Goal: Task Accomplishment & Management: Manage account settings

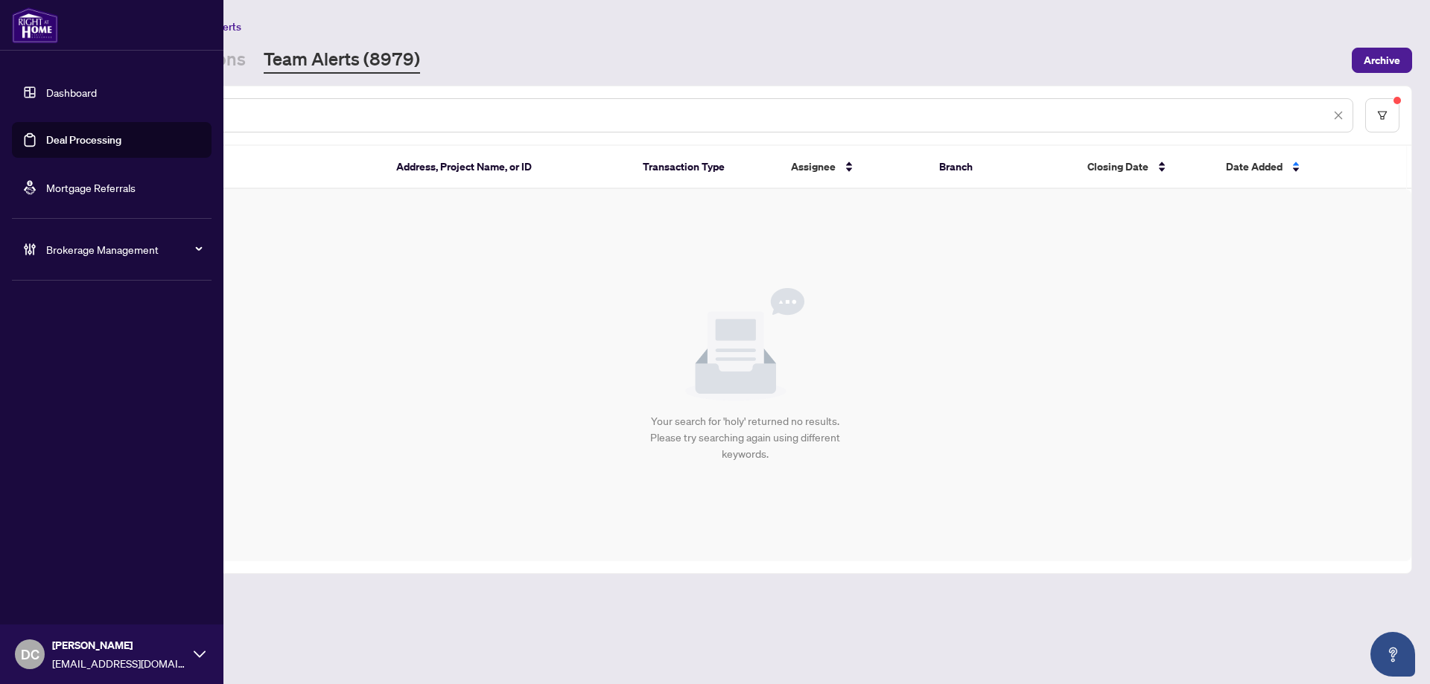
drag, startPoint x: 238, startPoint y: 115, endPoint x: 0, endPoint y: 109, distance: 238.4
click at [0, 109] on div "Dashboard Deal Processing Mortgage Referrals Brokerage Management DC [PERSON_NA…" at bounding box center [715, 342] width 1430 height 684
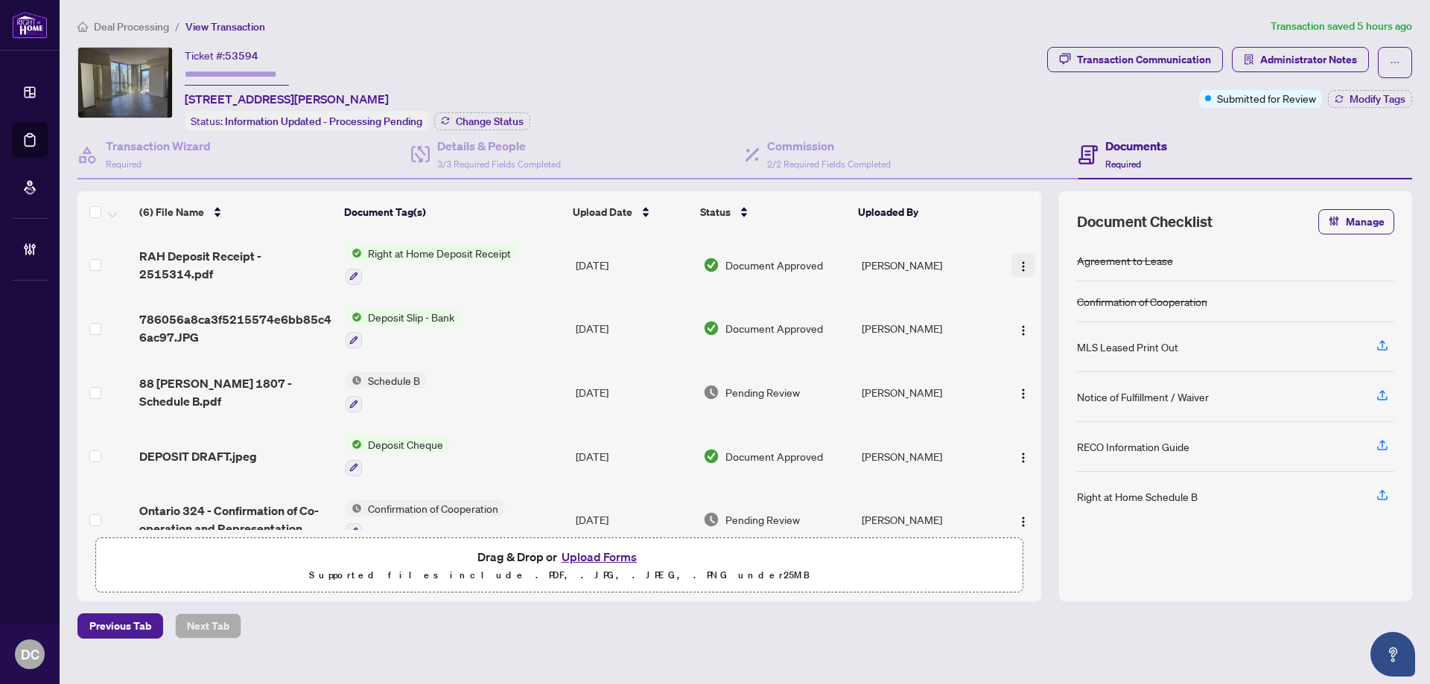
click at [1011, 261] on button "button" at bounding box center [1023, 265] width 24 height 24
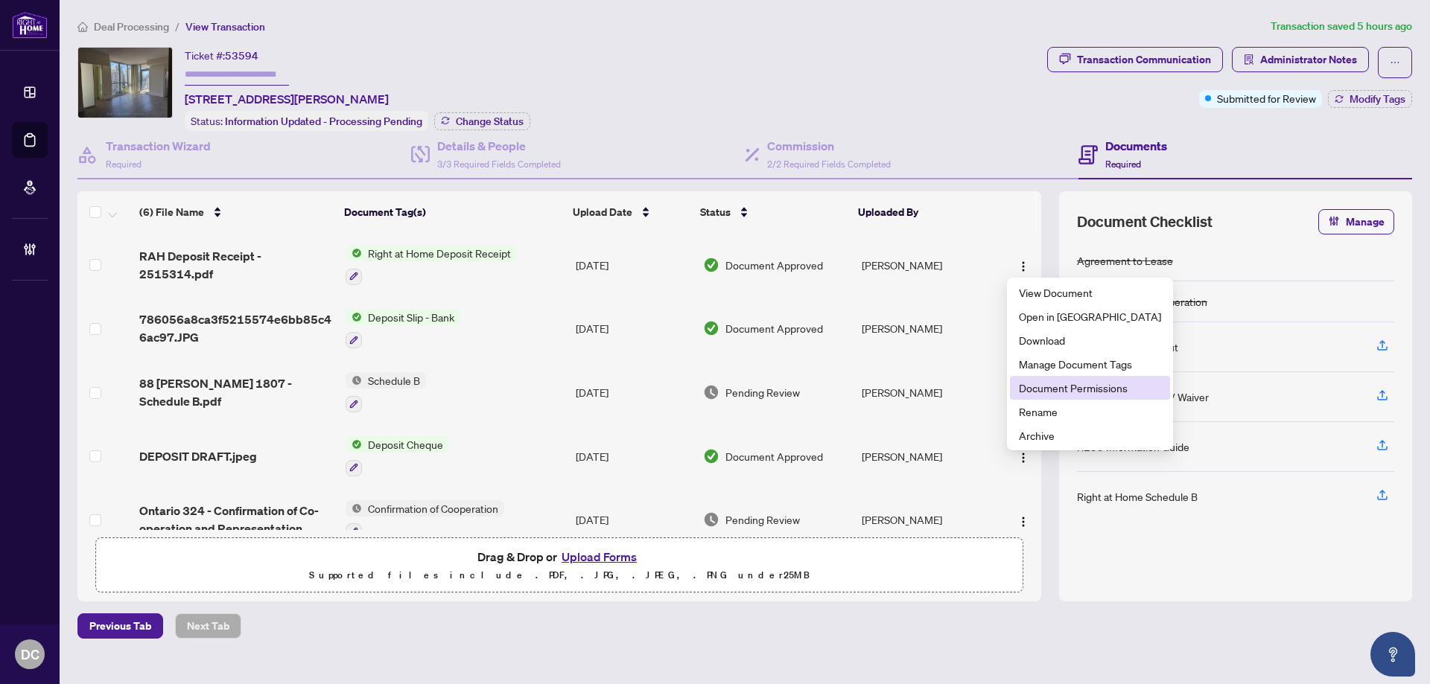
click at [1054, 384] on span "Document Permissions" at bounding box center [1090, 388] width 142 height 16
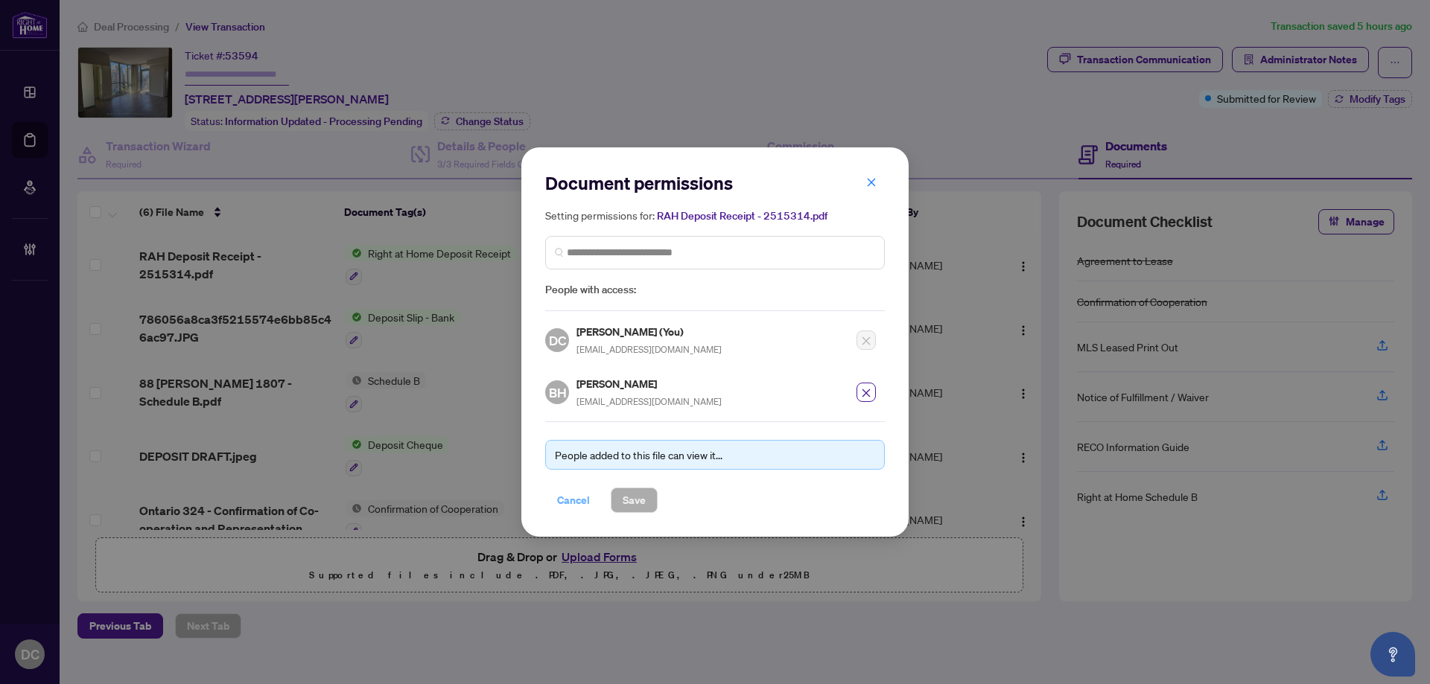
click at [583, 494] on span "Cancel" at bounding box center [573, 500] width 33 height 24
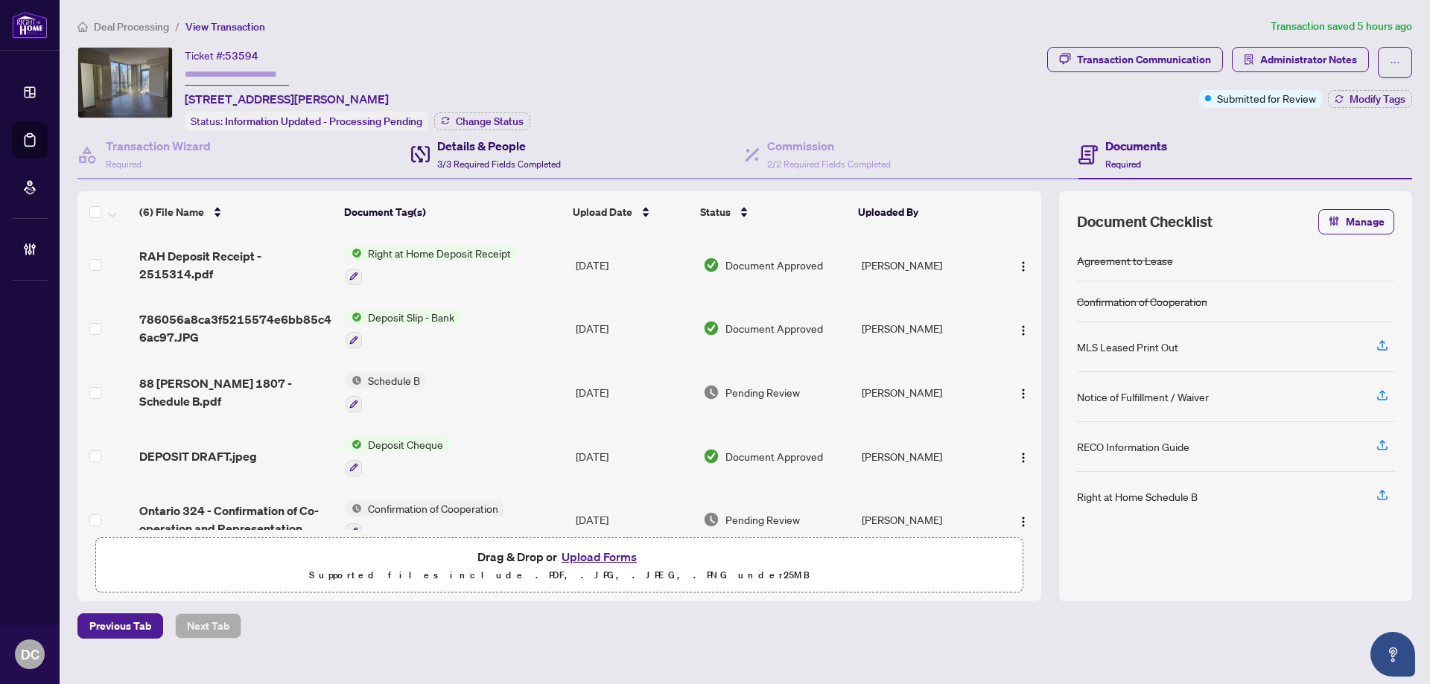
click at [479, 151] on h4 "Details & People" at bounding box center [499, 146] width 124 height 18
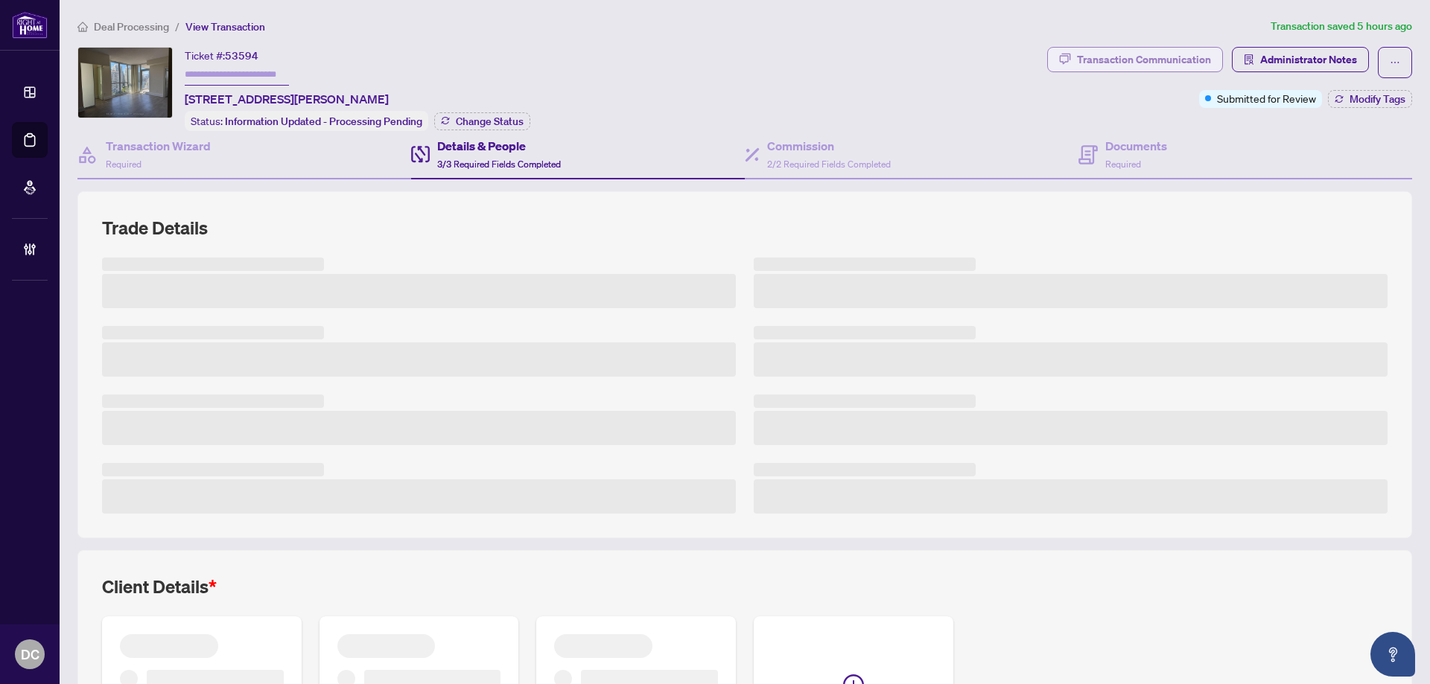
click at [1124, 58] on div "Transaction Communication" at bounding box center [1144, 60] width 134 height 24
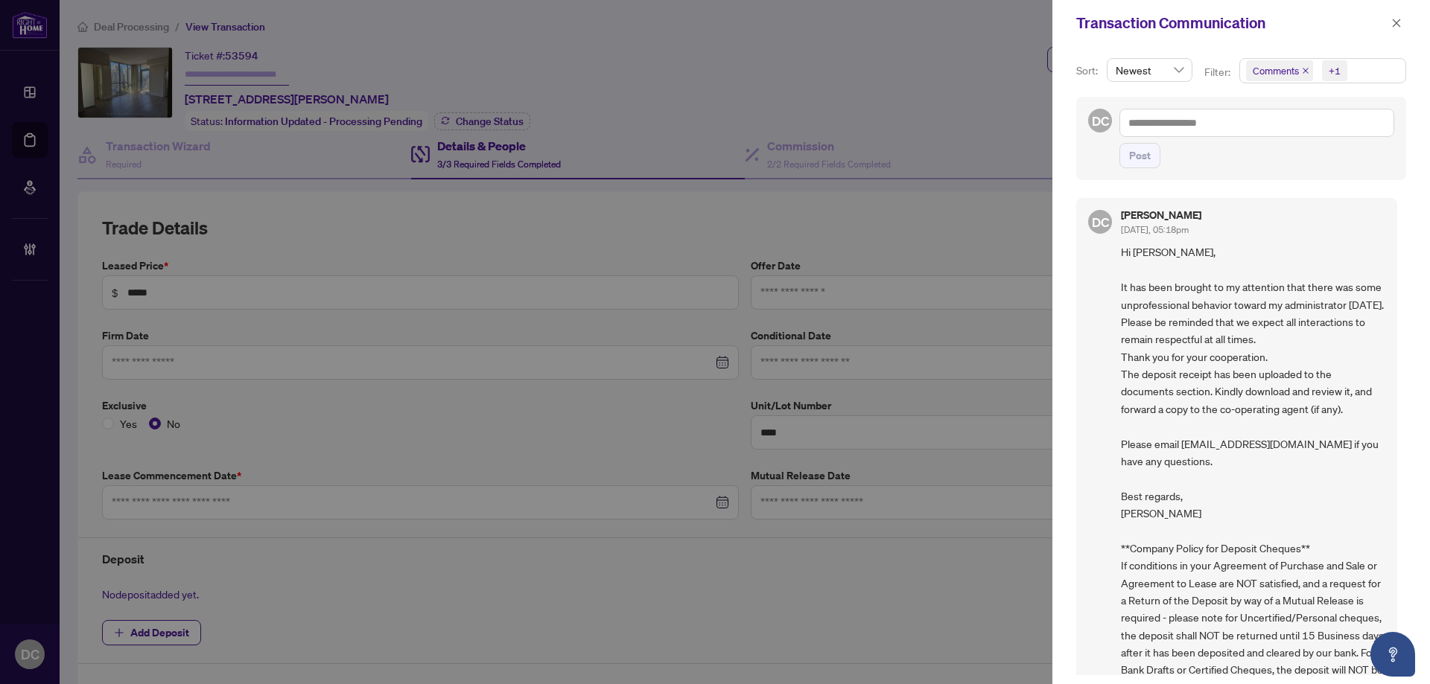
type input "**********"
click at [1395, 22] on icon "close" at bounding box center [1397, 23] width 8 height 8
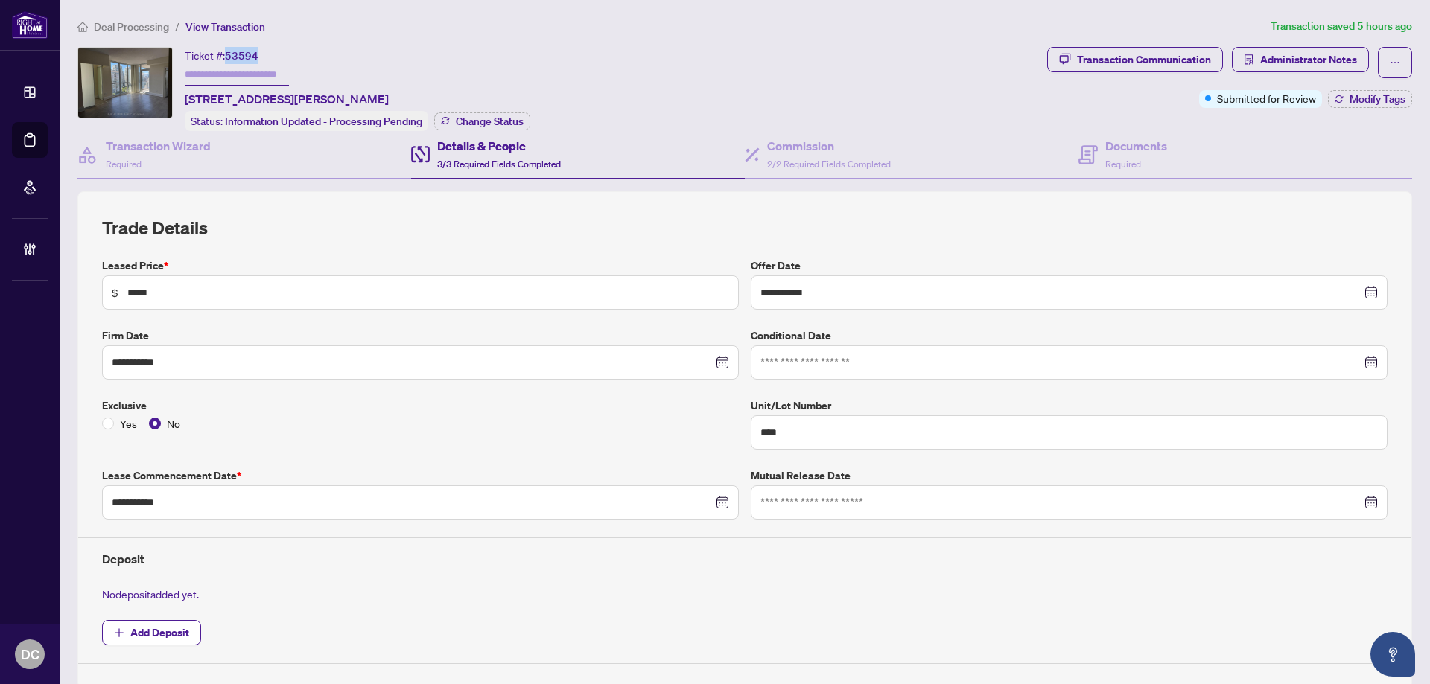
drag, startPoint x: 270, startPoint y: 52, endPoint x: 228, endPoint y: 56, distance: 41.9
click at [228, 56] on div "Ticket #: 53594 [STREET_ADDRESS][PERSON_NAME]" at bounding box center [287, 77] width 204 height 61
copy span "53594"
click at [134, 25] on span "Deal Processing" at bounding box center [131, 26] width 75 height 13
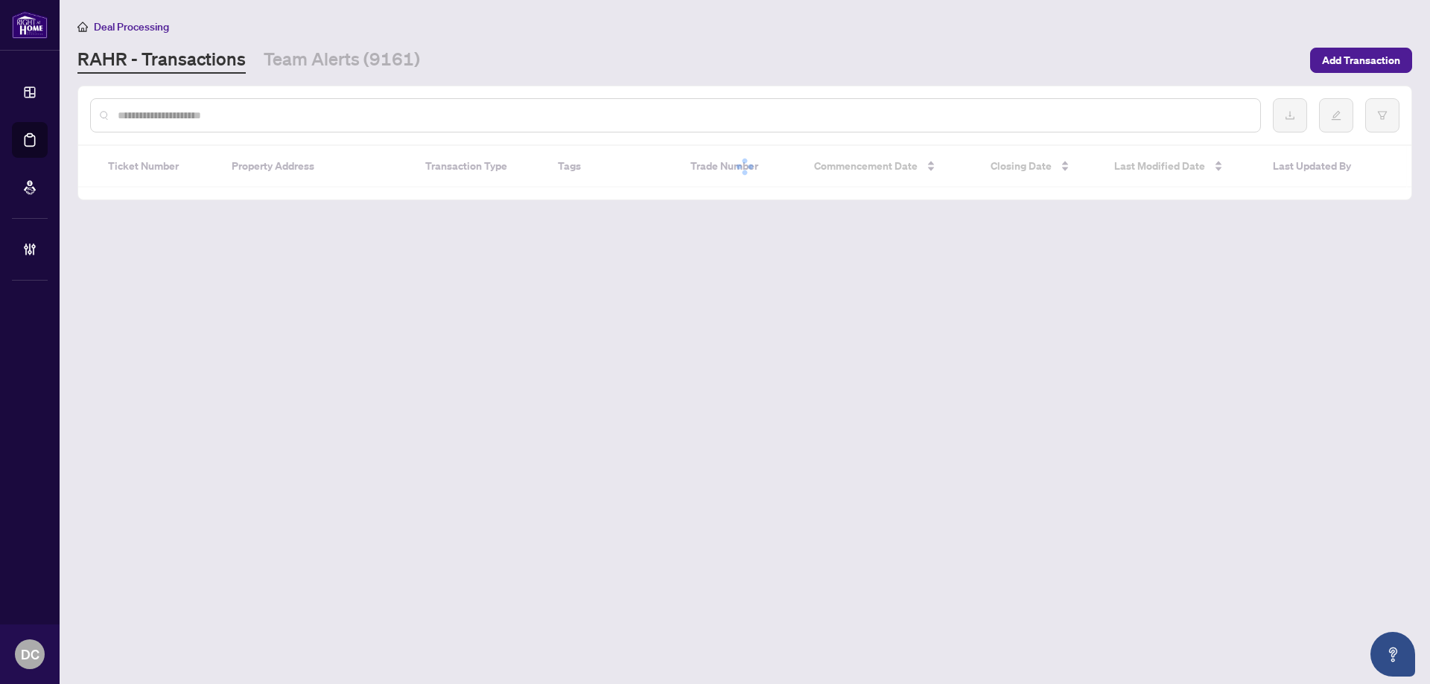
click at [403, 118] on input "text" at bounding box center [683, 115] width 1130 height 16
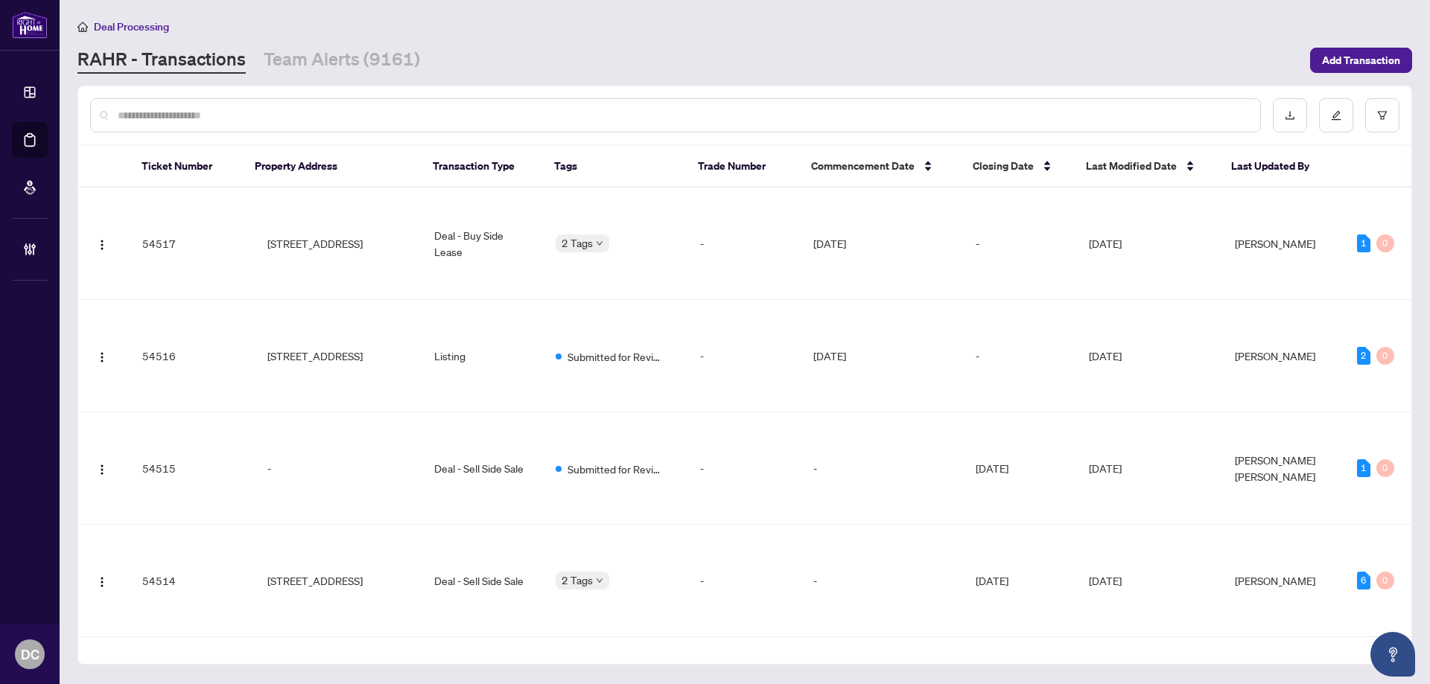
paste input "*****"
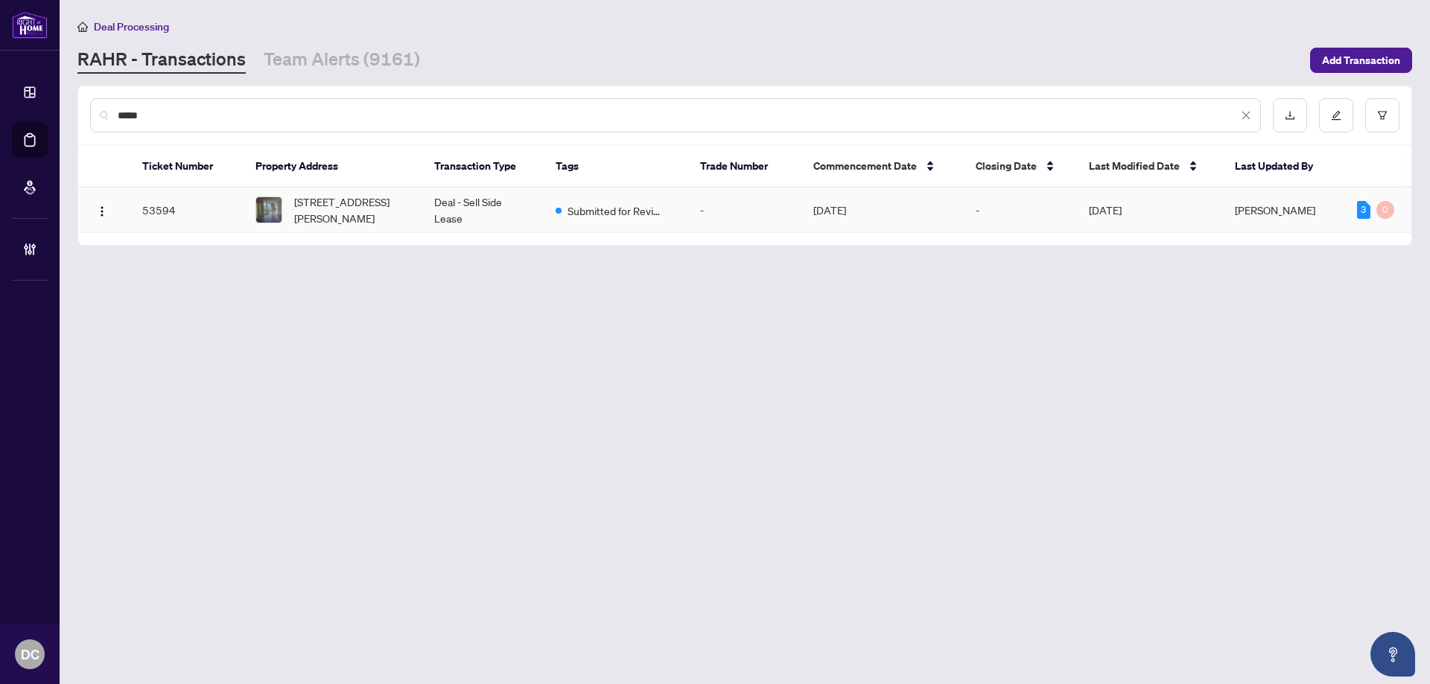
type input "*****"
click at [369, 213] on span "[STREET_ADDRESS][PERSON_NAME]" at bounding box center [352, 210] width 116 height 33
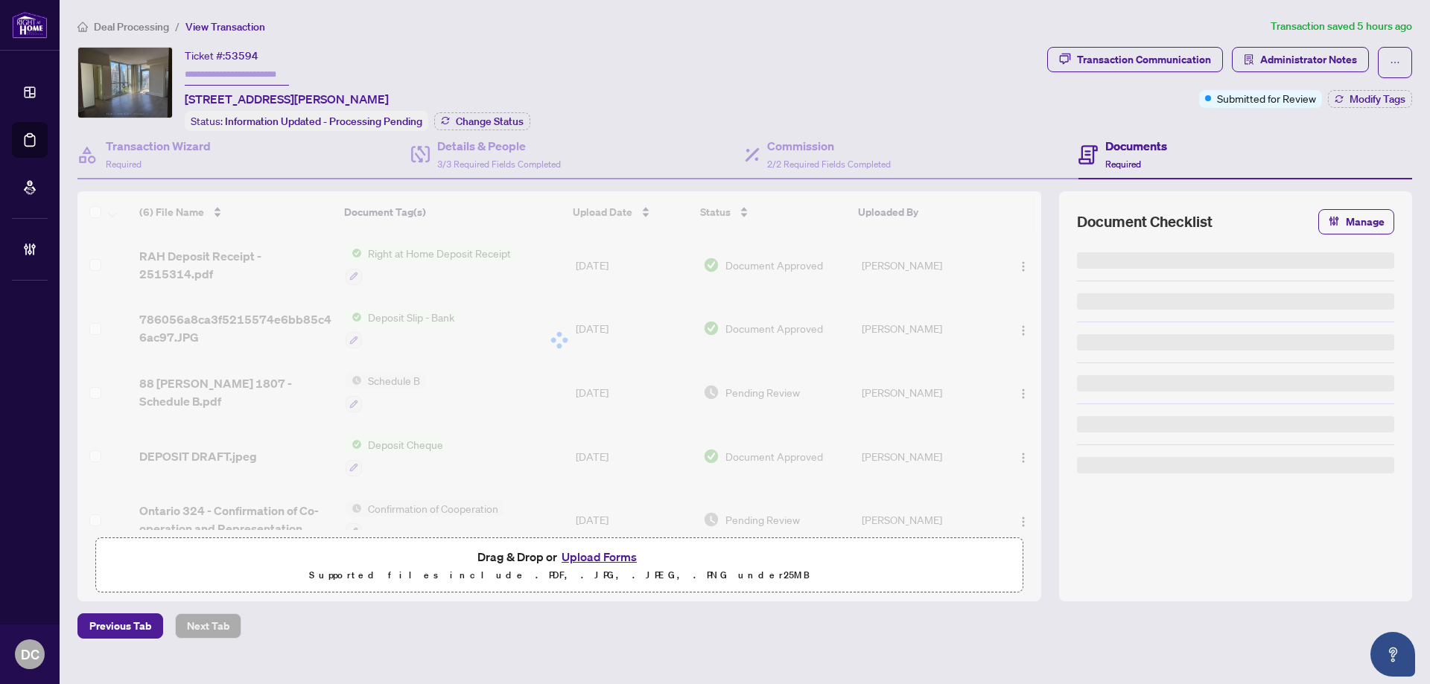
click at [1159, 45] on div "Deal Processing / View Transaction Transaction saved 5 hours ago Ticket #: 5359…" at bounding box center [744, 328] width 1346 height 621
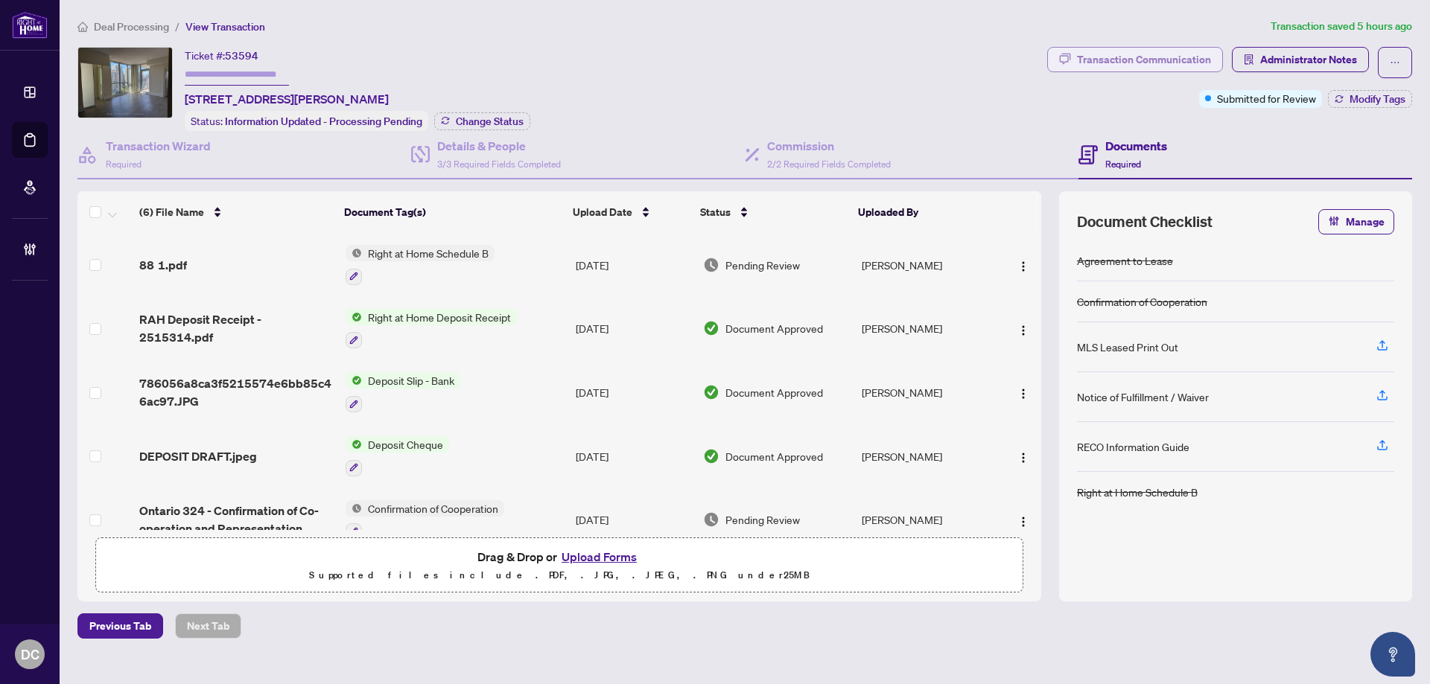
click at [1157, 54] on div "Transaction Communication" at bounding box center [1144, 60] width 134 height 24
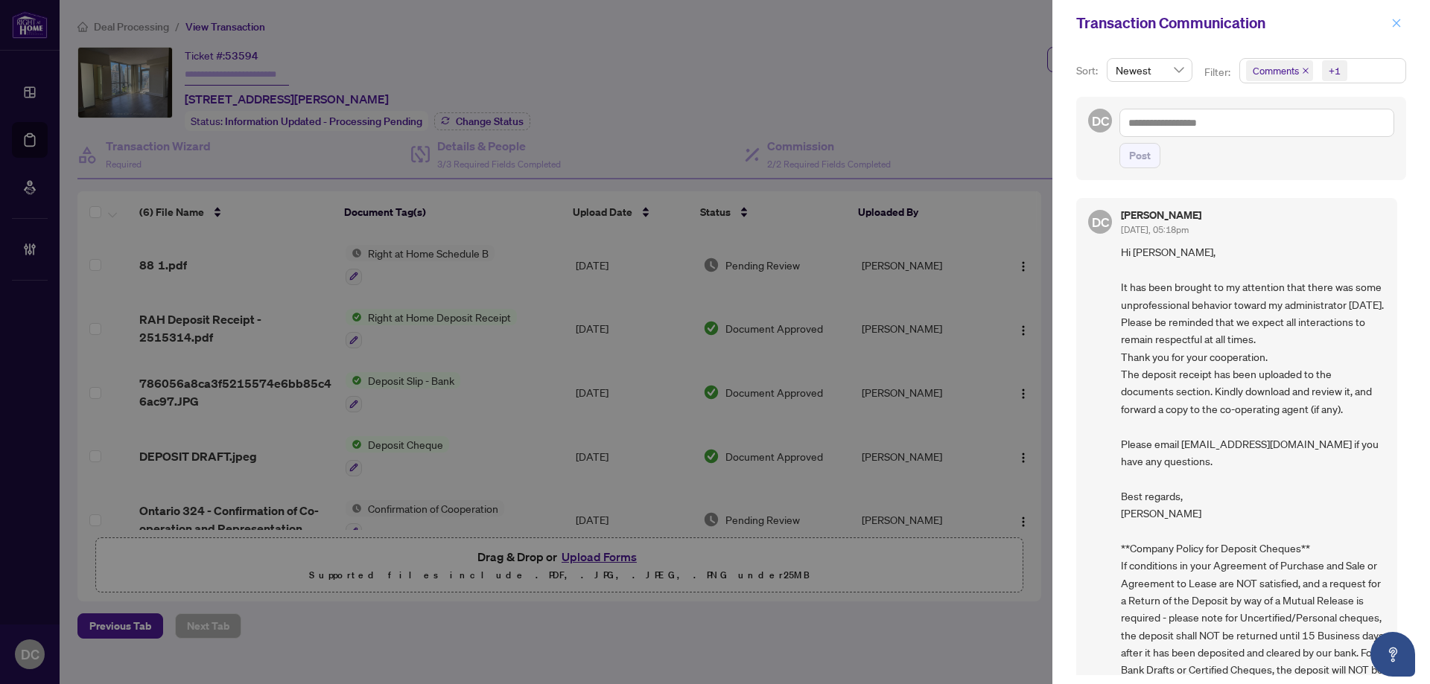
click at [1393, 22] on icon "close" at bounding box center [1396, 23] width 10 height 10
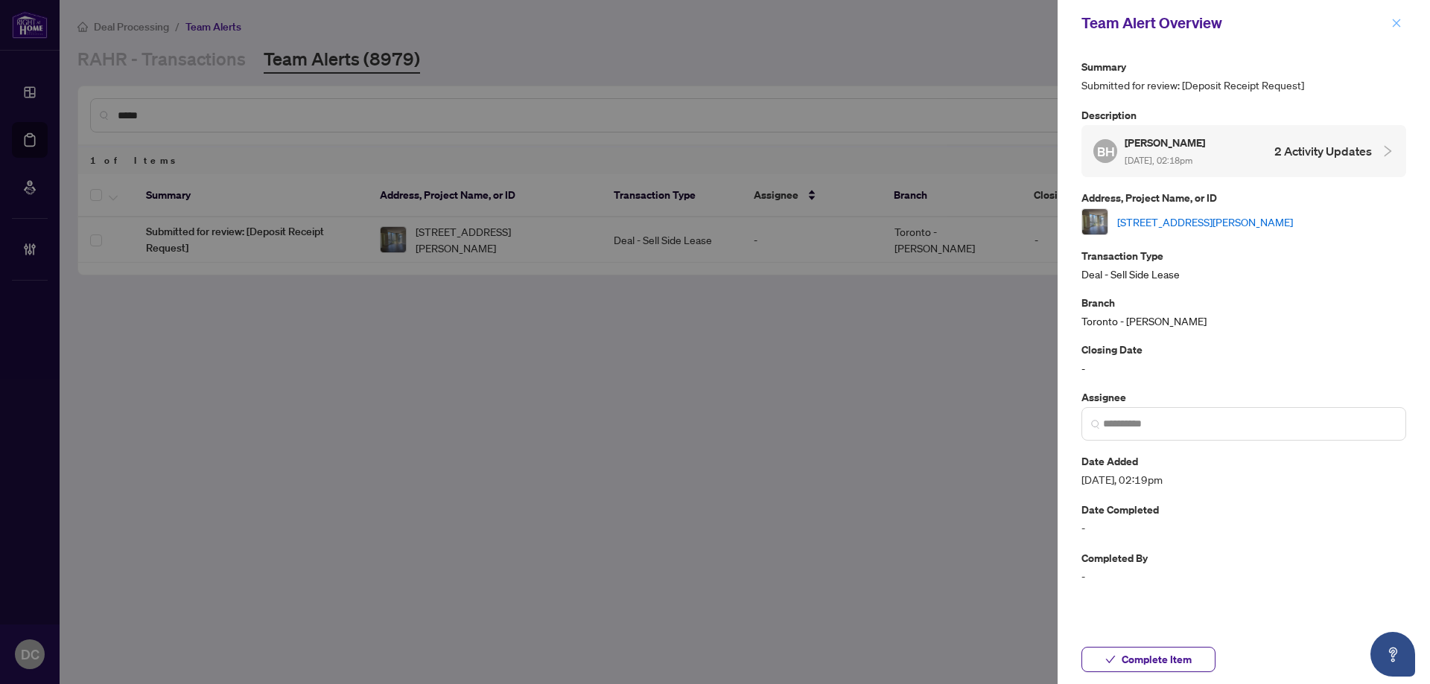
click at [1402, 22] on button "button" at bounding box center [1396, 23] width 19 height 18
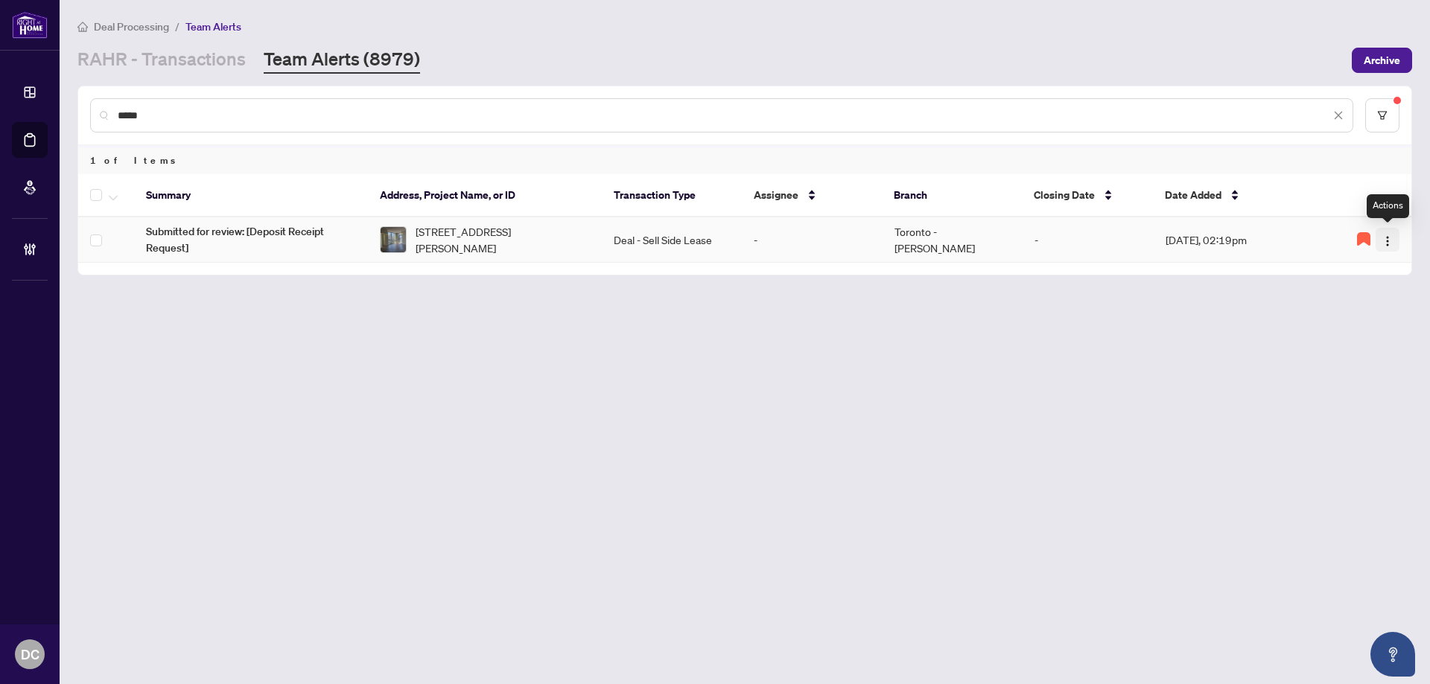
click at [1389, 245] on img "button" at bounding box center [1387, 241] width 12 height 12
click at [1351, 315] on span "Complete Item" at bounding box center [1352, 316] width 69 height 16
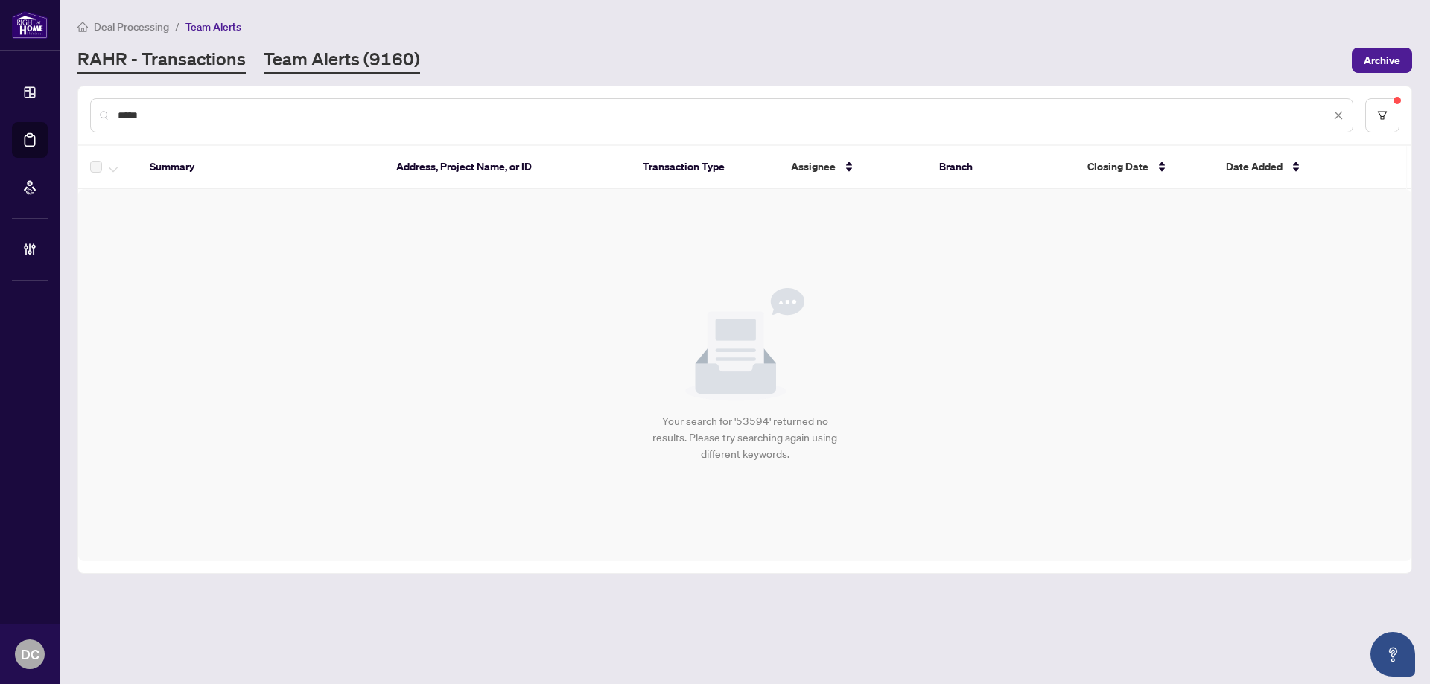
click at [209, 61] on link "RAHR - Transactions" at bounding box center [161, 60] width 168 height 27
